Goal: Ask a question: Seek information or help from site administrators or community

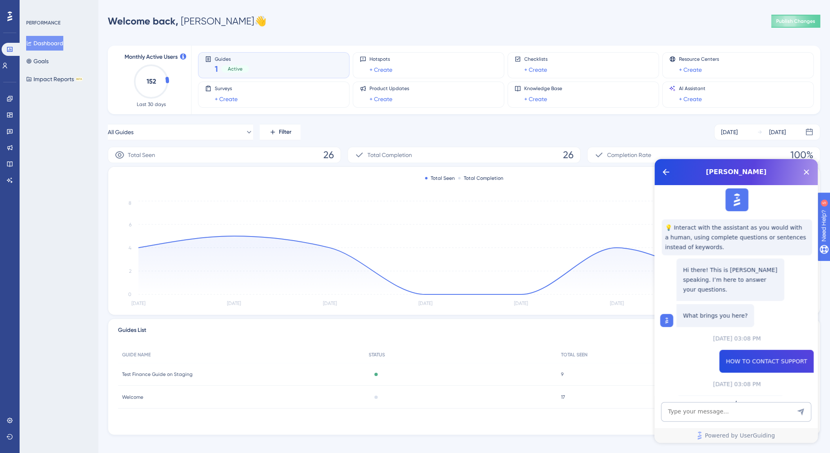
scroll to position [79, 0]
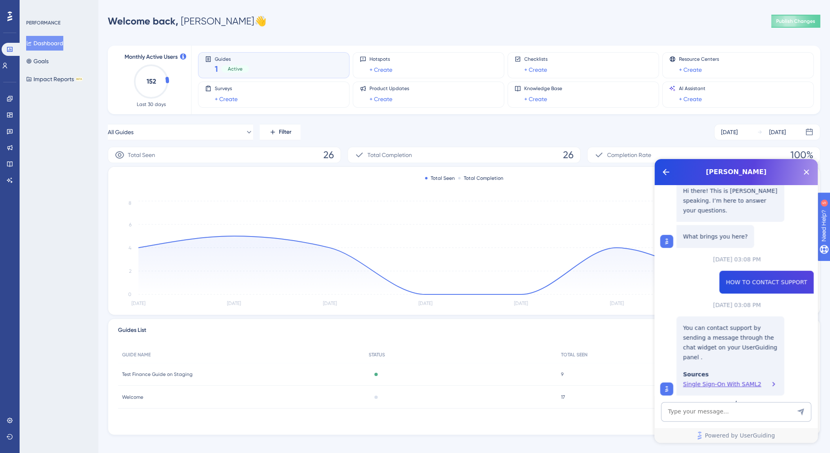
click at [667, 385] on img at bounding box center [666, 389] width 8 height 8
click at [725, 407] on textarea "AI Assistant Text Input" at bounding box center [736, 412] width 150 height 20
type textarea "WHERE IS THIS"
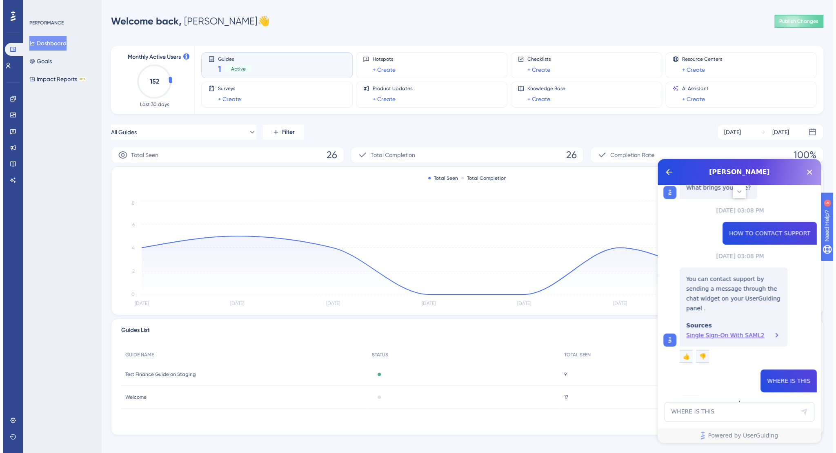
scroll to position [133, 0]
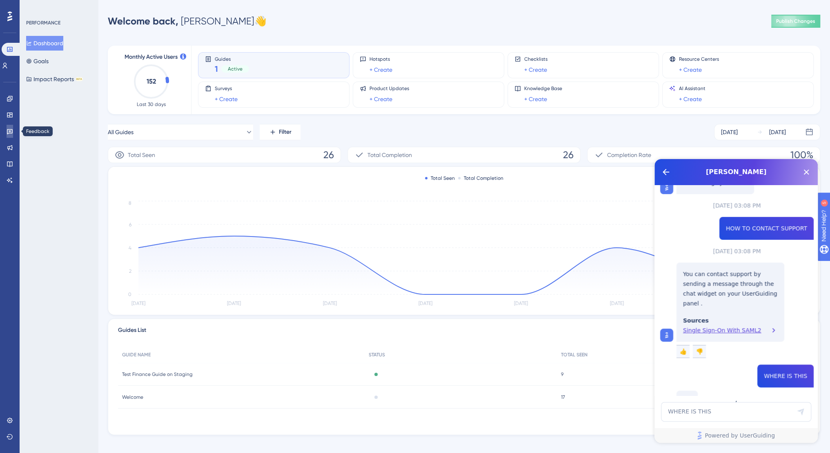
click at [11, 131] on icon at bounding box center [10, 131] width 7 height 7
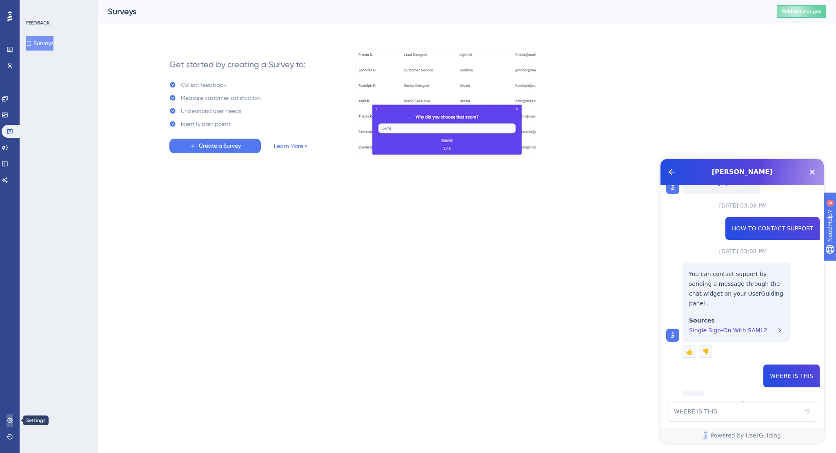
click at [10, 416] on link at bounding box center [10, 420] width 7 height 13
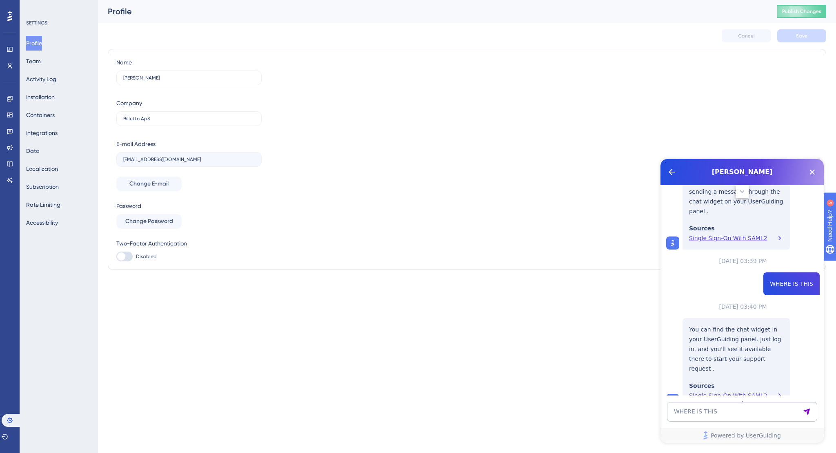
scroll to position [227, 0]
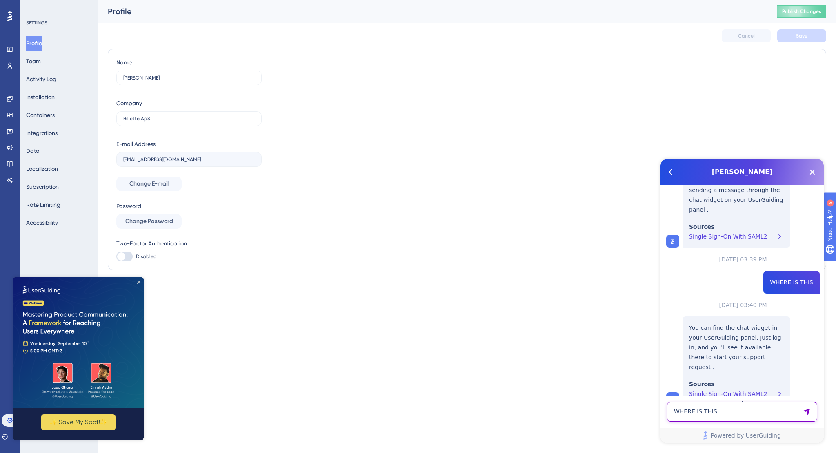
click at [688, 415] on textarea "WHERE IS THIS" at bounding box center [742, 412] width 150 height 20
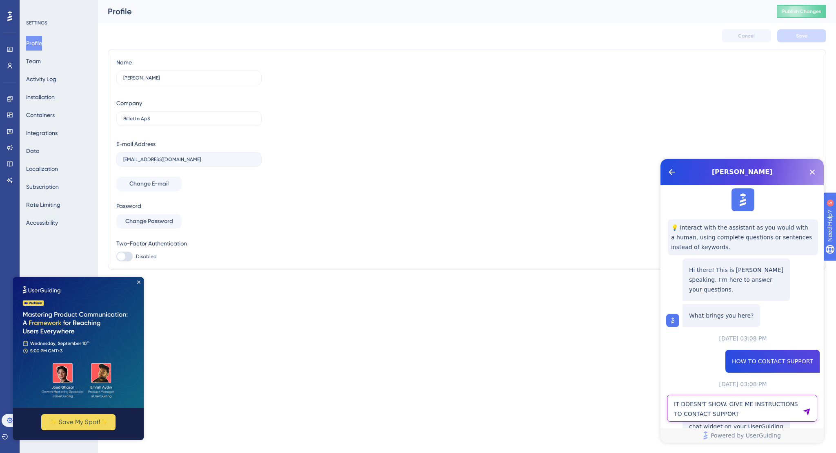
type textarea "IT DOESN'T SHOW. GIVE ME INSTRUCTIONS TO CONTACT SUPPORT"
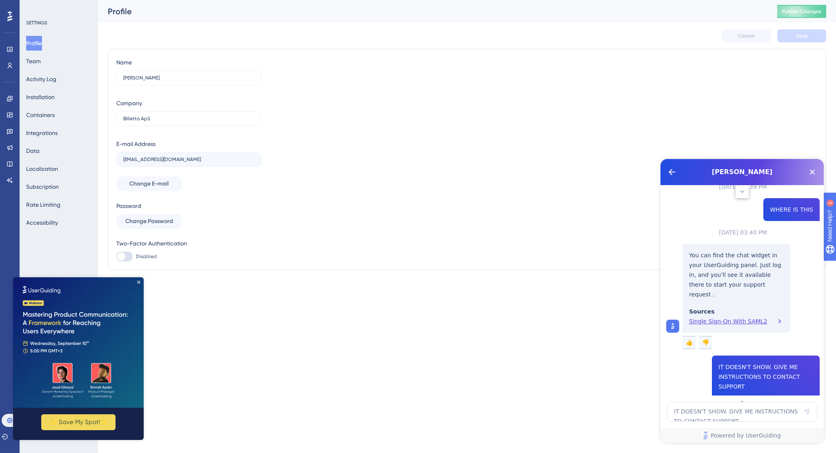
scroll to position [300, 0]
click at [44, 138] on button "Integrations" at bounding box center [41, 133] width 31 height 15
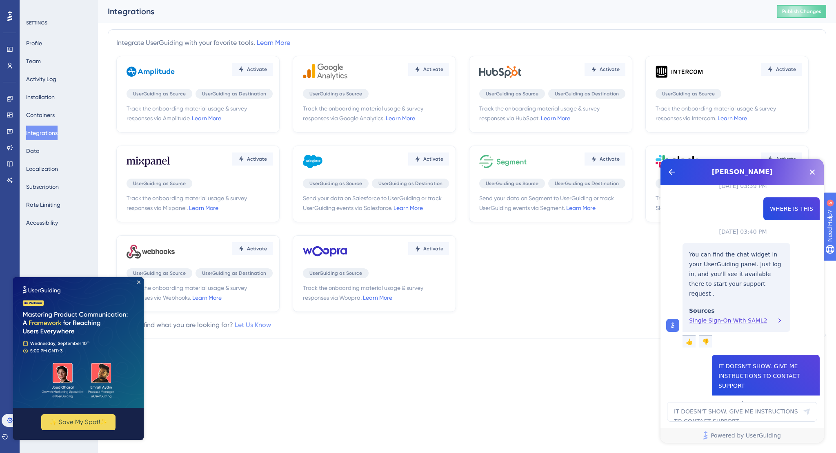
click at [257, 323] on link "Let Us Know" at bounding box center [253, 325] width 36 height 8
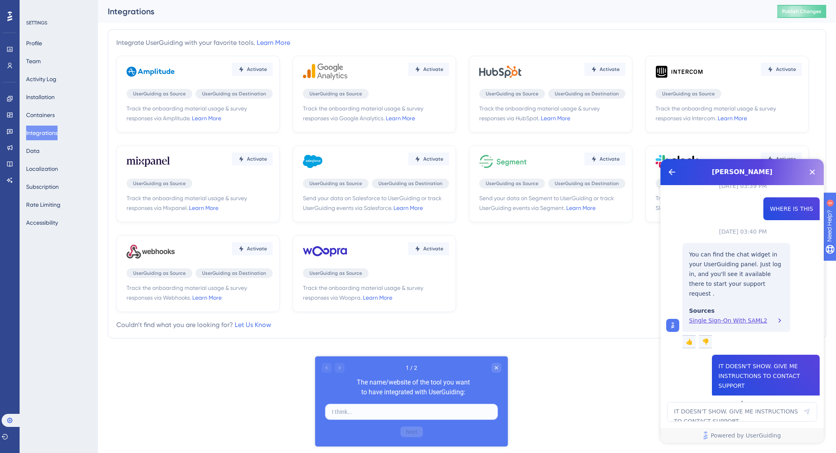
click at [404, 413] on input "text" at bounding box center [411, 411] width 159 height 9
click at [492, 368] on div "Close survey" at bounding box center [496, 368] width 10 height 10
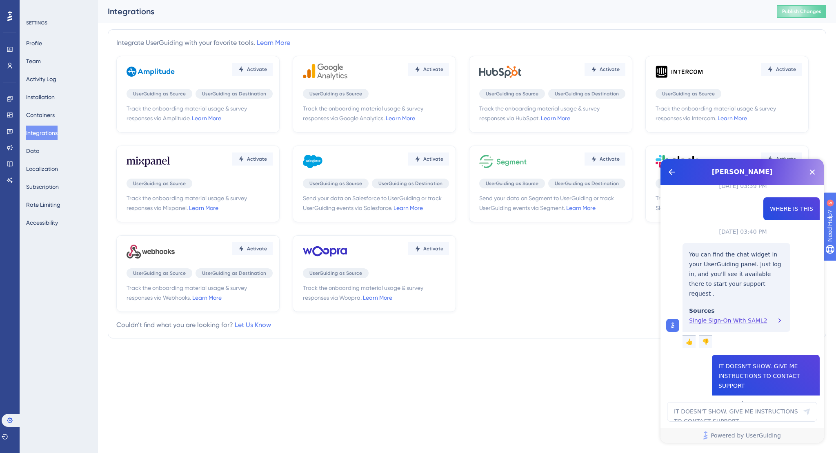
click at [9, 16] on icon at bounding box center [9, 16] width 5 height 10
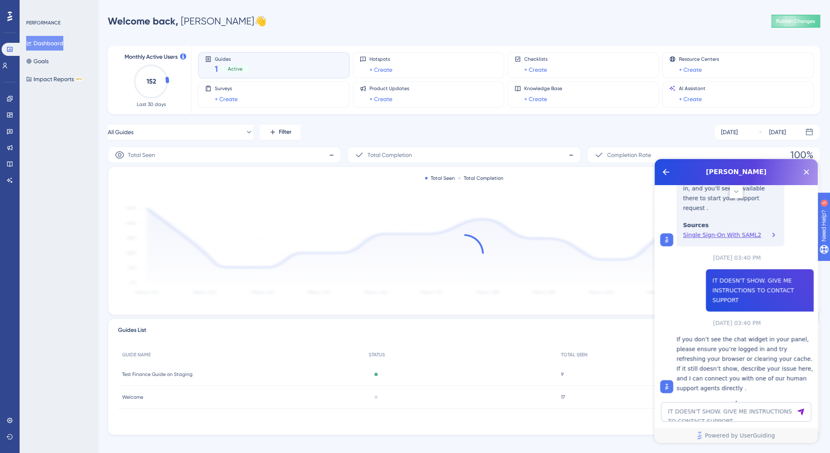
scroll to position [387, 0]
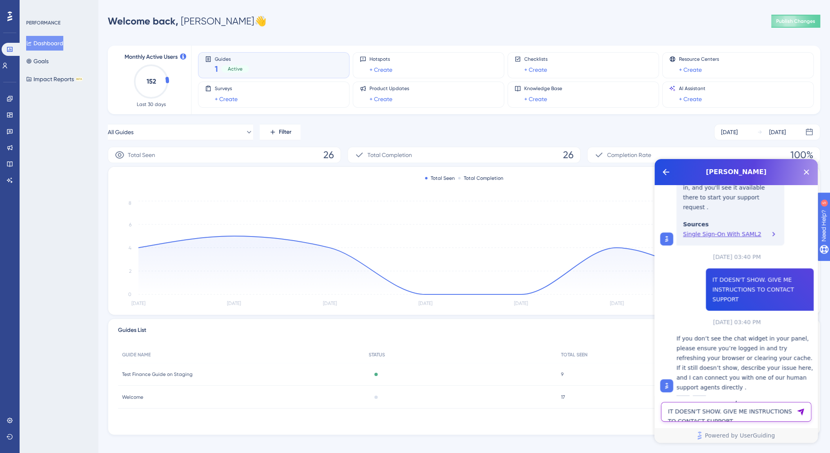
click at [765, 410] on textarea "IT DOESN'T SHOW. GIVE ME INSTRUCTIONS TO CONTACT SUPPORT" at bounding box center [736, 412] width 150 height 20
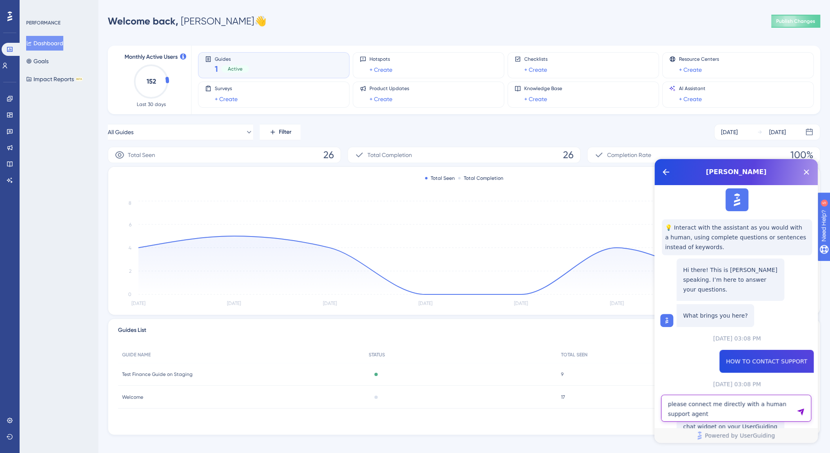
type textarea "please connect me directly with a human support agent"
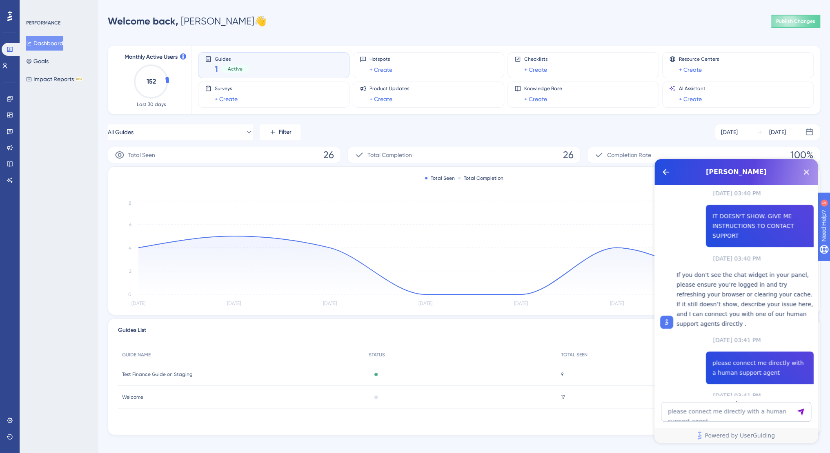
scroll to position [518, 0]
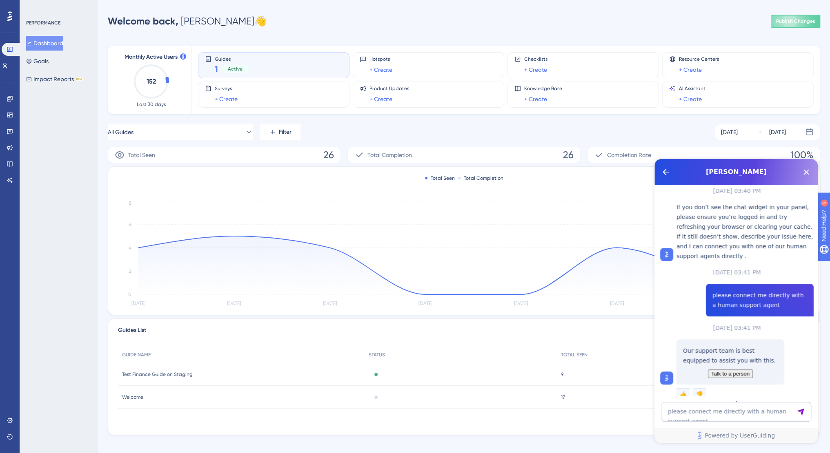
click at [729, 371] on span "Talk to a person" at bounding box center [730, 374] width 38 height 6
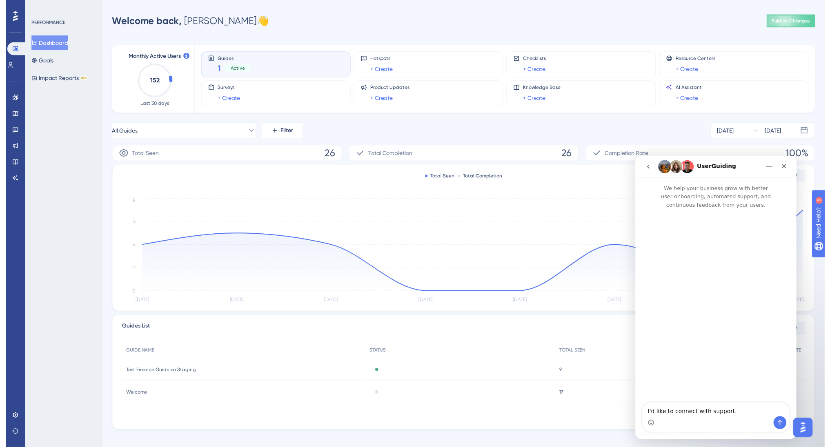
scroll to position [0, 0]
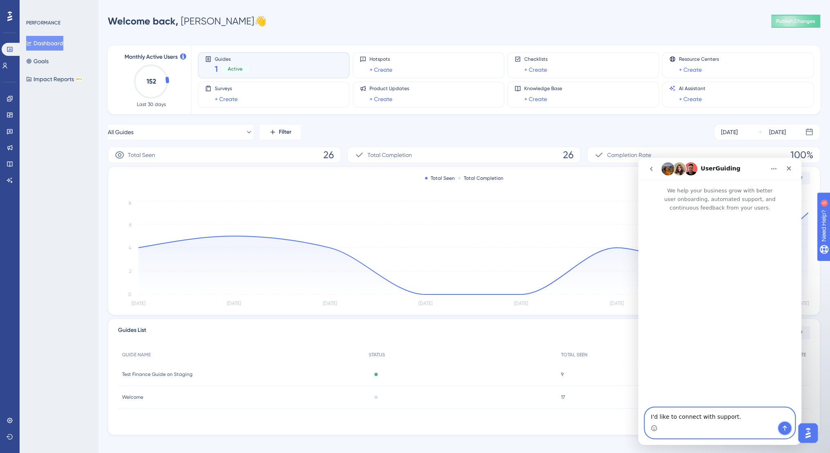
click at [786, 427] on icon "Send a message…" at bounding box center [784, 428] width 7 height 7
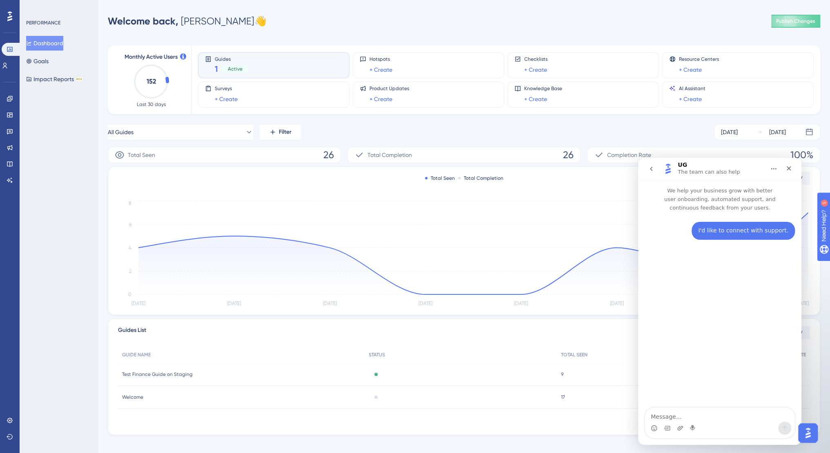
type textarea "hello. we just installed userguiding in our web application. we are now trackin…"
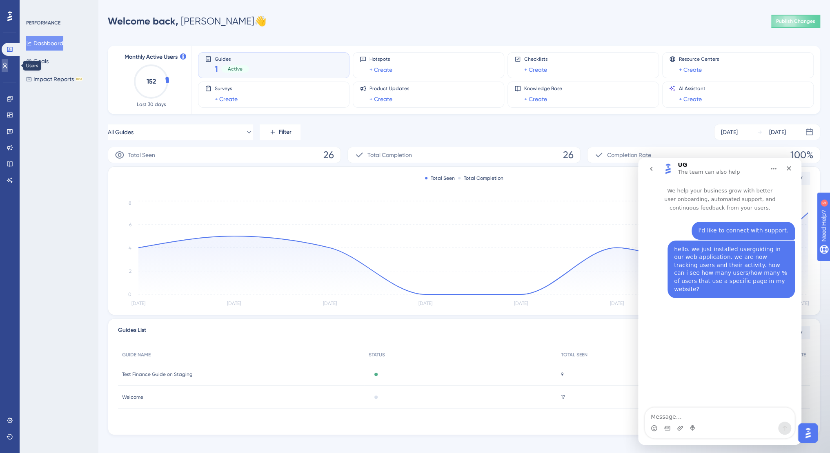
click at [7, 67] on icon at bounding box center [5, 66] width 4 height 6
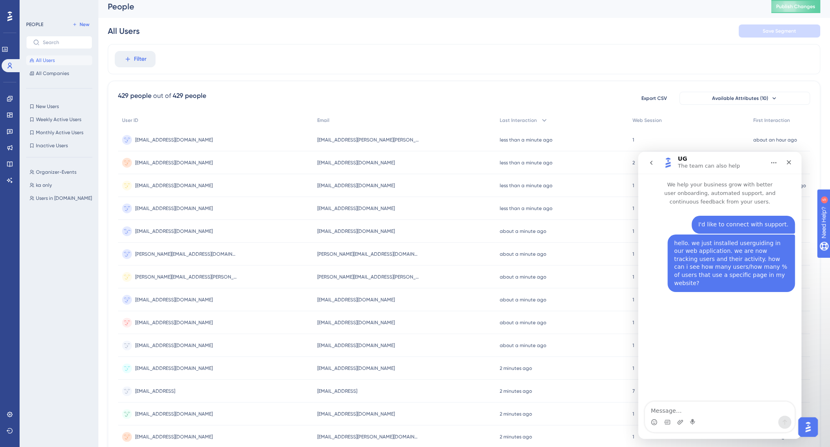
scroll to position [4, 0]
click at [343, 142] on span "[EMAIL_ADDRESS][PERSON_NAME][PERSON_NAME][DOMAIN_NAME]" at bounding box center [368, 140] width 102 height 7
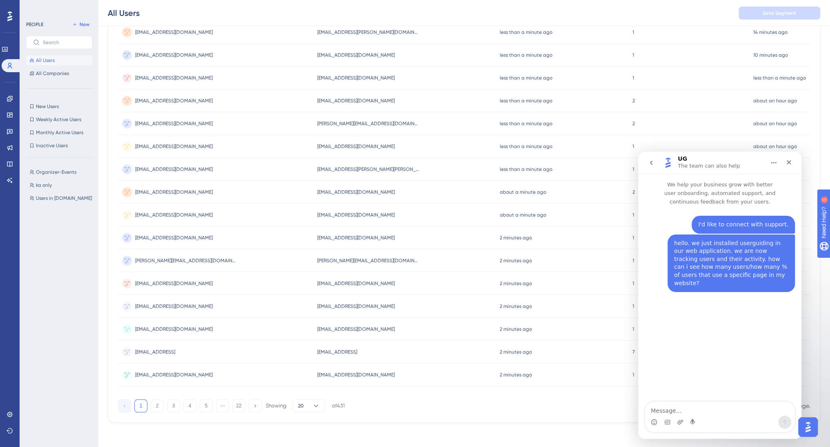
scroll to position [208, 0]
click at [354, 259] on span "[PERSON_NAME][EMAIL_ADDRESS][DOMAIN_NAME]" at bounding box center [368, 260] width 102 height 7
click at [153, 406] on button "2" at bounding box center [157, 405] width 13 height 13
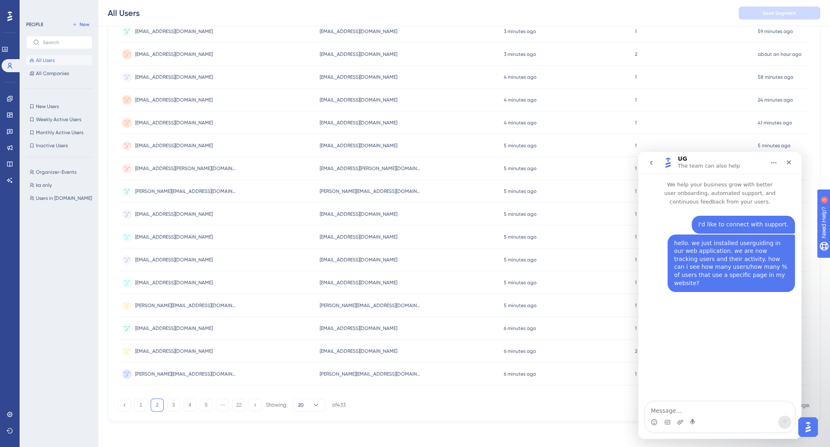
click at [368, 170] on span "[EMAIL_ADDRESS][PERSON_NAME][DOMAIN_NAME]" at bounding box center [371, 168] width 102 height 7
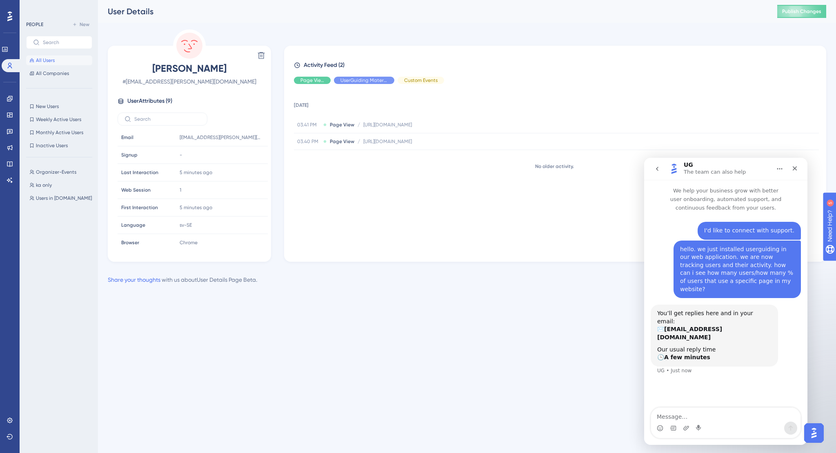
click at [50, 63] on span "All Users" at bounding box center [45, 60] width 19 height 7
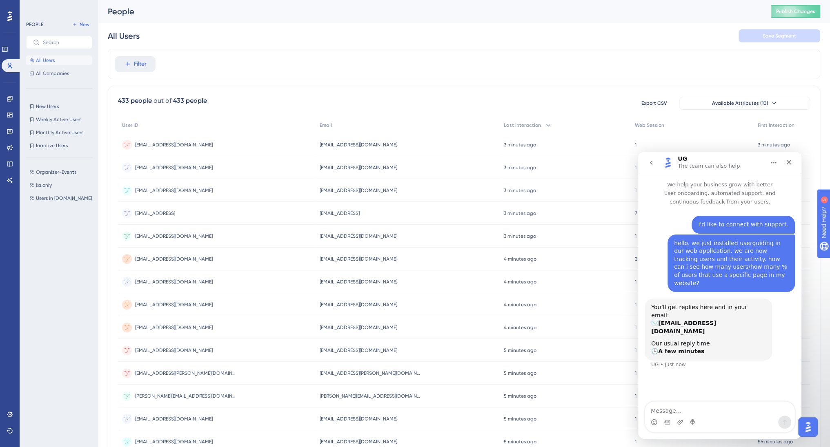
click at [337, 147] on span "[EMAIL_ADDRESS][DOMAIN_NAME]" at bounding box center [359, 145] width 78 height 7
click at [343, 283] on span "[EMAIL_ADDRESS][DOMAIN_NAME]" at bounding box center [359, 282] width 78 height 7
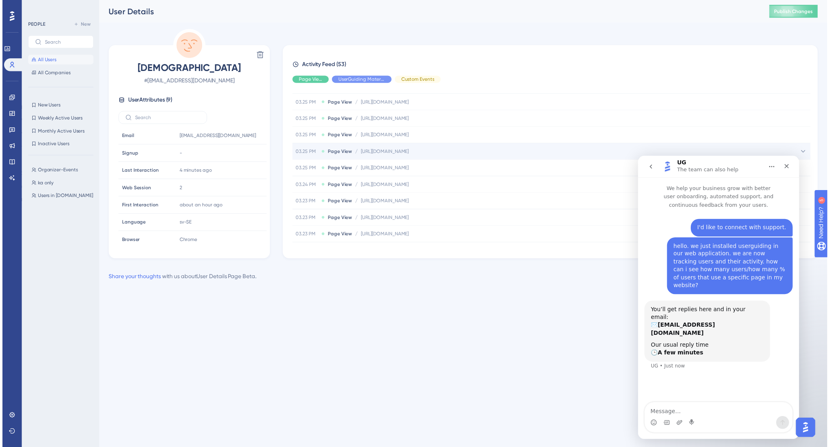
scroll to position [155, 0]
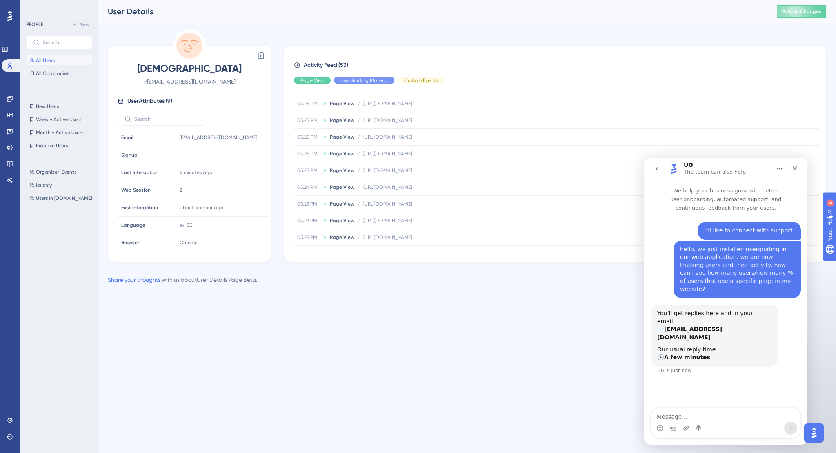
click at [48, 60] on span "All Users" at bounding box center [45, 60] width 19 height 7
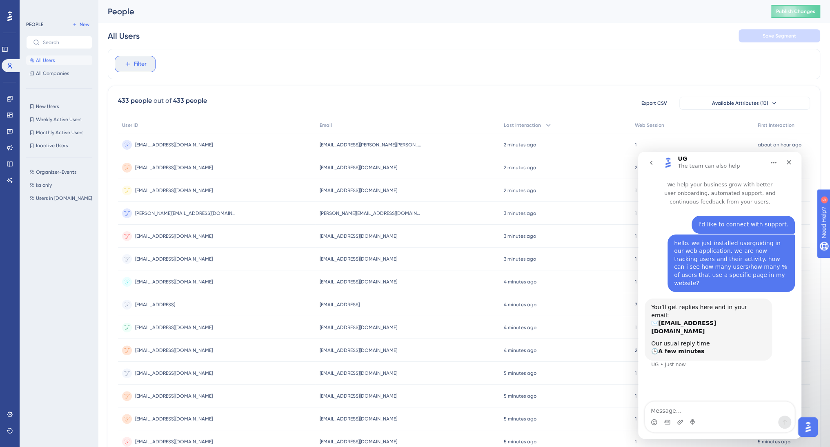
click at [140, 62] on span "Filter" at bounding box center [140, 64] width 13 height 10
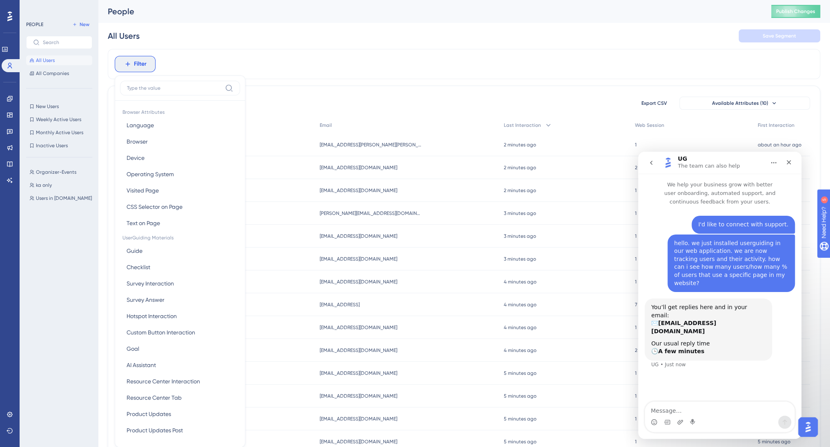
scroll to position [38, 0]
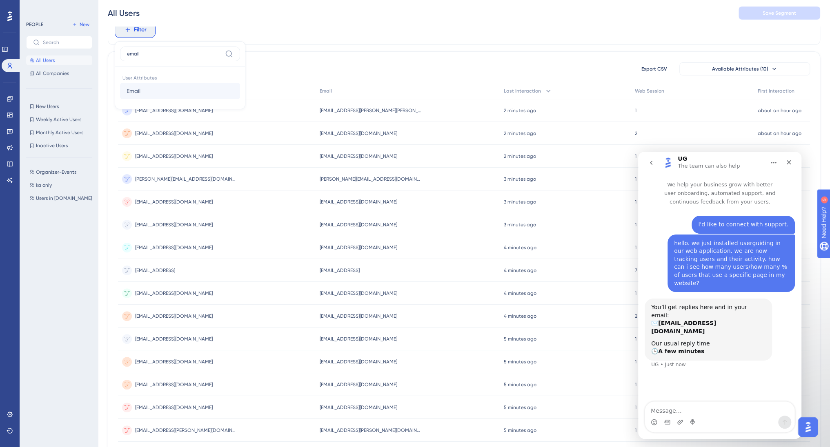
type input "email"
click at [181, 93] on button "Email Email" at bounding box center [180, 91] width 120 height 16
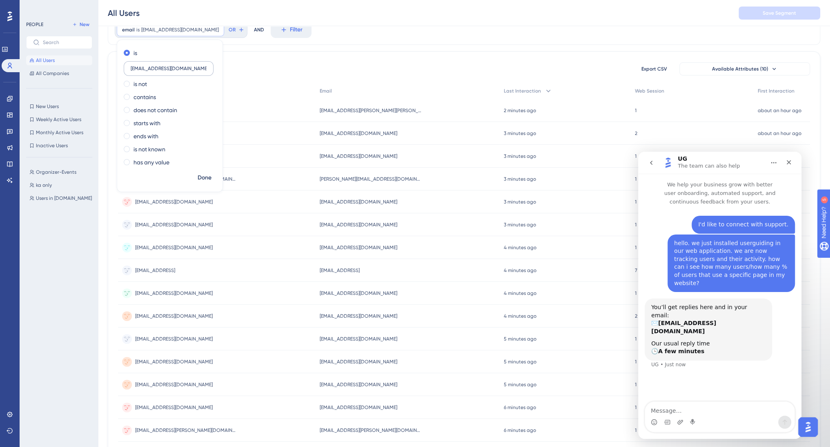
type input "[EMAIL_ADDRESS][DOMAIN_NAME]"
click at [209, 178] on span "Done" at bounding box center [204, 178] width 14 height 10
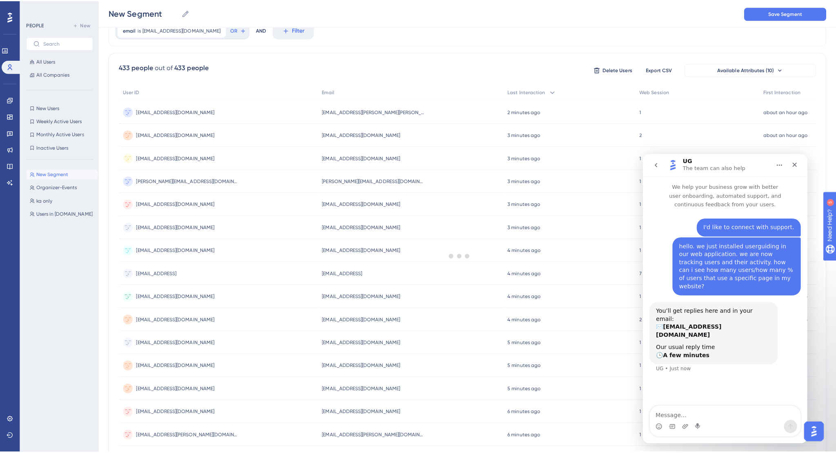
scroll to position [0, 0]
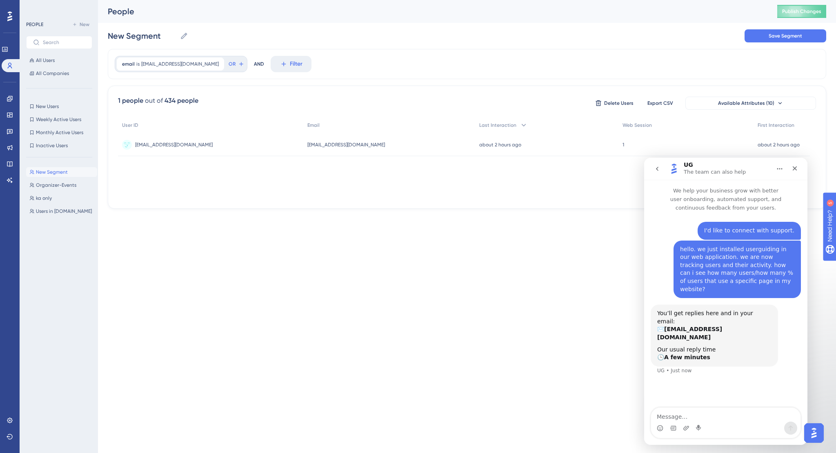
click at [307, 146] on span "[EMAIL_ADDRESS][DOMAIN_NAME]" at bounding box center [346, 145] width 78 height 7
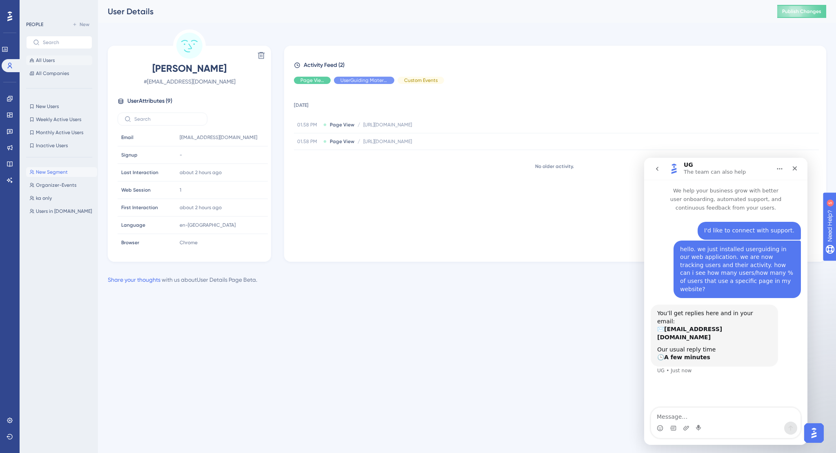
click at [37, 61] on span "All Users" at bounding box center [45, 60] width 19 height 7
click at [47, 58] on span "All Users" at bounding box center [45, 60] width 19 height 7
click at [46, 60] on span "All Users" at bounding box center [45, 60] width 19 height 7
click at [9, 98] on icon at bounding box center [10, 98] width 7 height 7
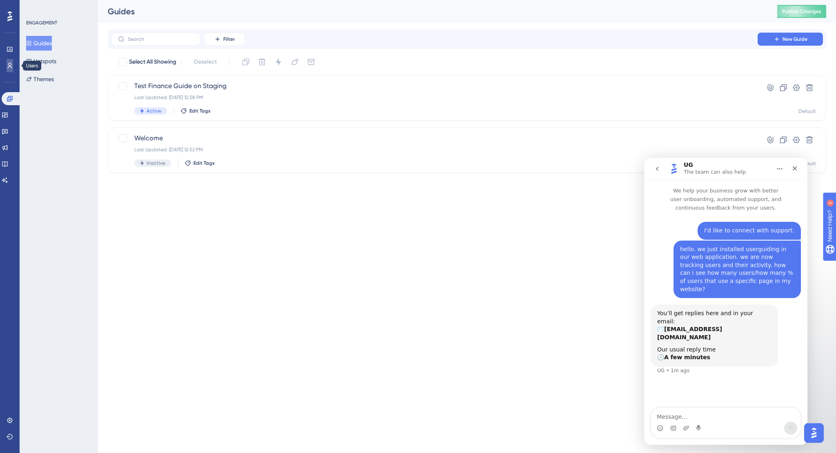
click at [13, 62] on link at bounding box center [10, 65] width 7 height 13
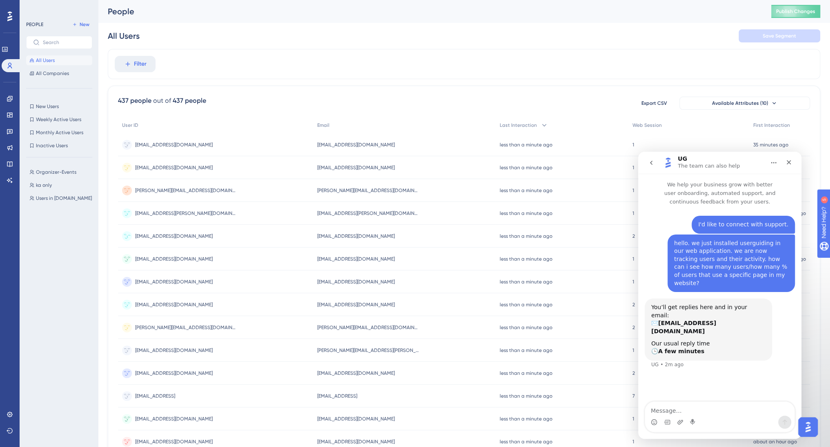
click at [317, 238] on span "[EMAIL_ADDRESS][DOMAIN_NAME]" at bounding box center [356, 236] width 78 height 7
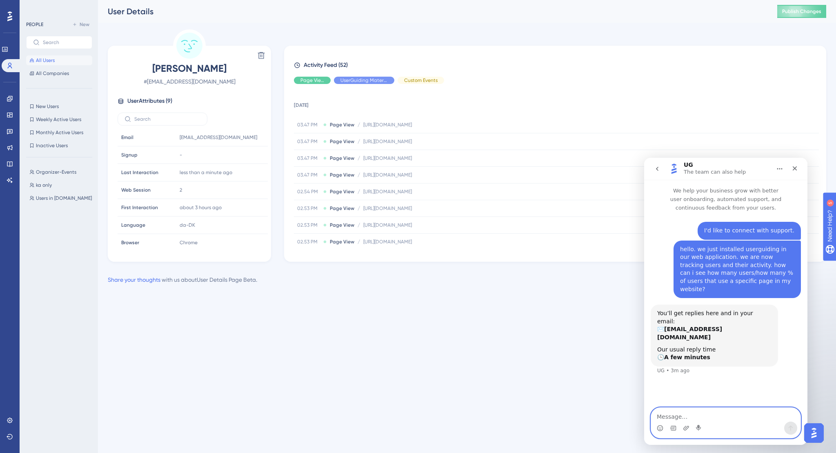
click at [669, 421] on textarea "Message…" at bounding box center [725, 415] width 149 height 14
type textarea "as a specific example. i can see in the activity feed for some users that they …"
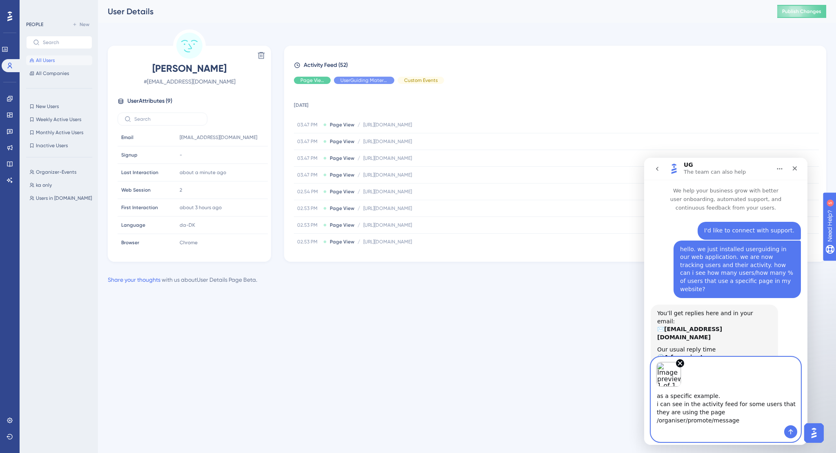
type textarea "as a specific example. i can see in the activity feed for some users that they …"
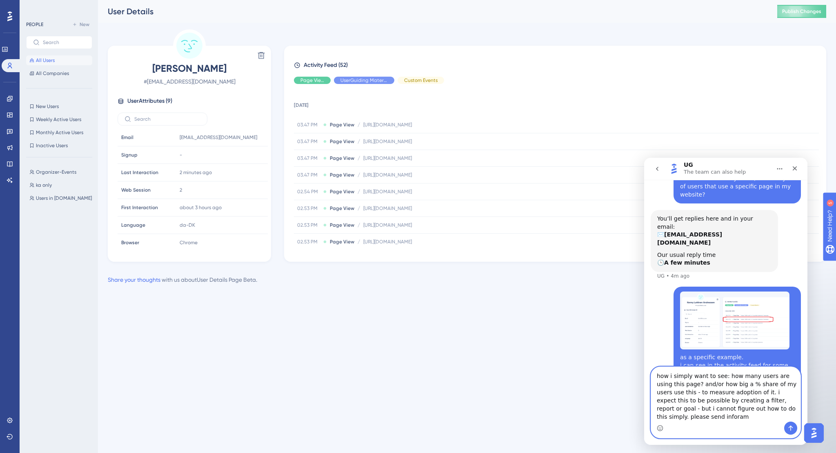
scroll to position [103, 0]
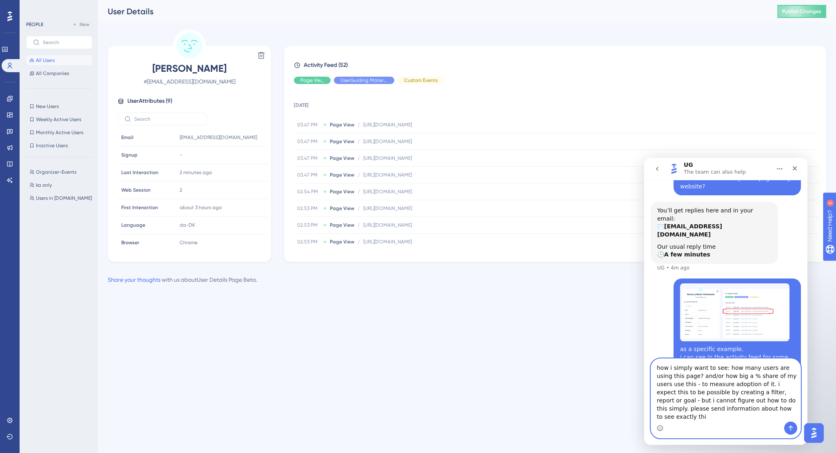
type textarea "how i simply want to see: how many users are using this page? and/or how big a …"
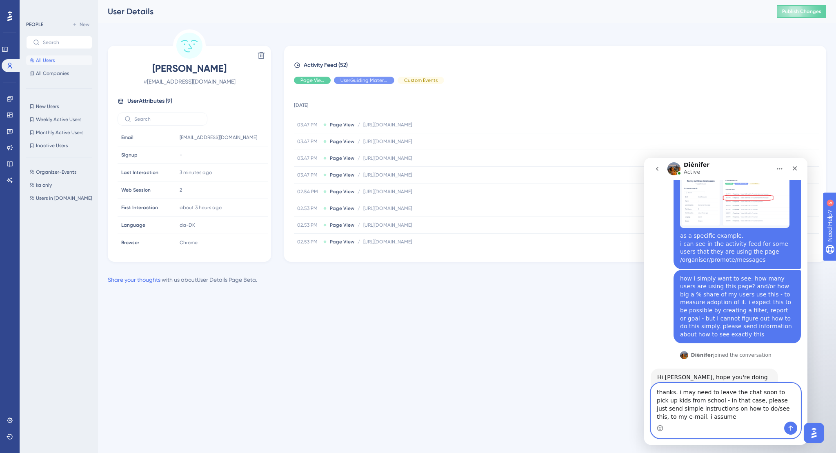
scroll to position [216, 0]
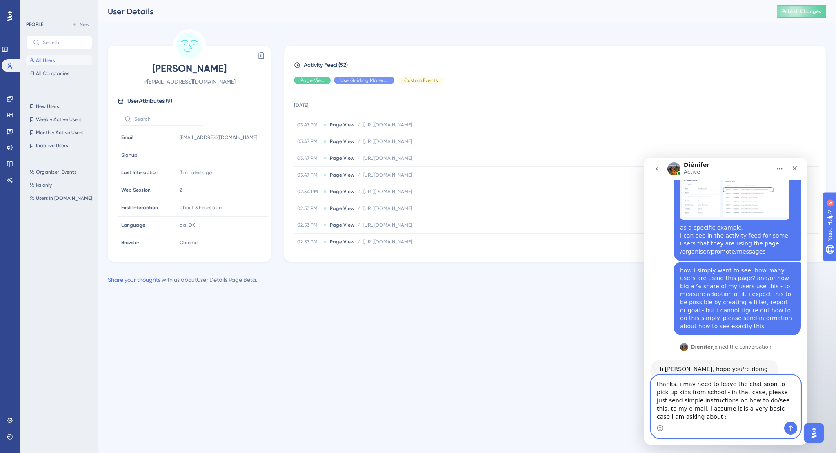
type textarea "thanks. i may need to leave the chat soon to pick up kids from school - in that…"
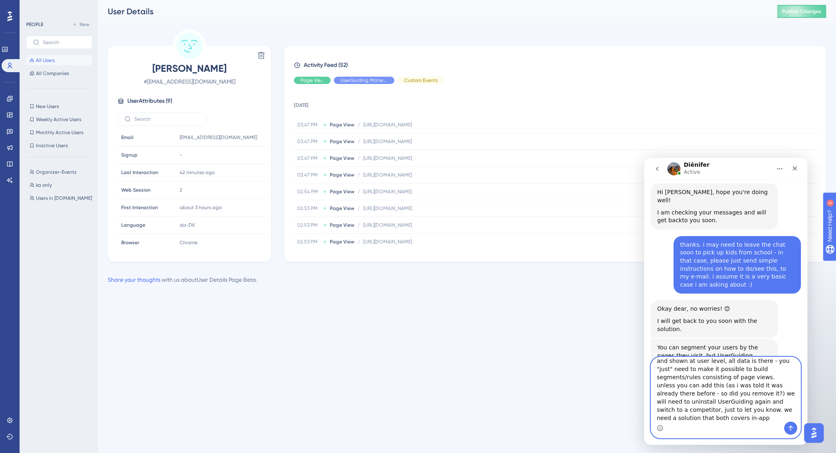
scroll to position [79, 0]
type textarea "oh no you're really not saying that :( this was from our point of view the base…"
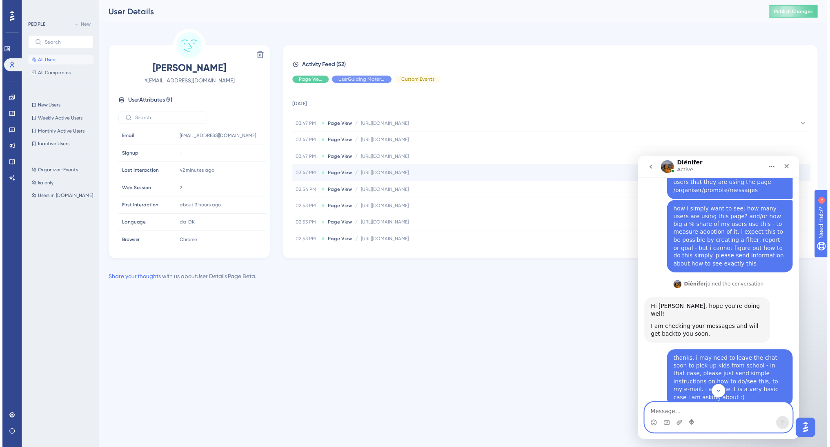
scroll to position [275, 0]
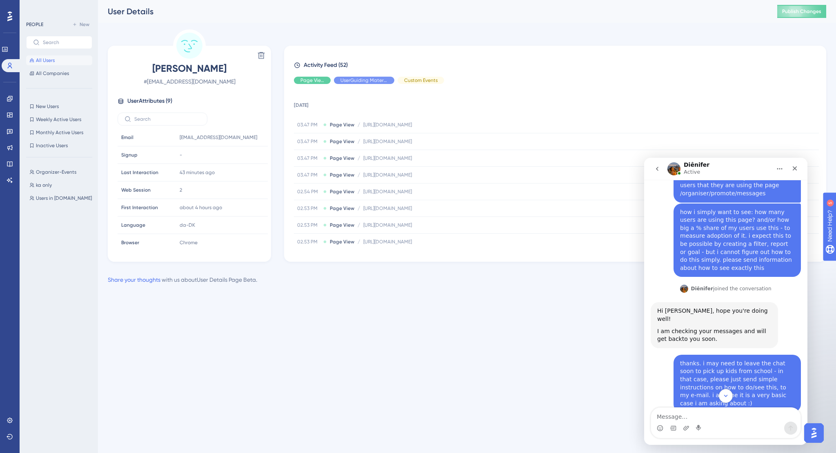
click at [47, 60] on span "All Users" at bounding box center [45, 60] width 19 height 7
